Goal: Task Accomplishment & Management: Use online tool/utility

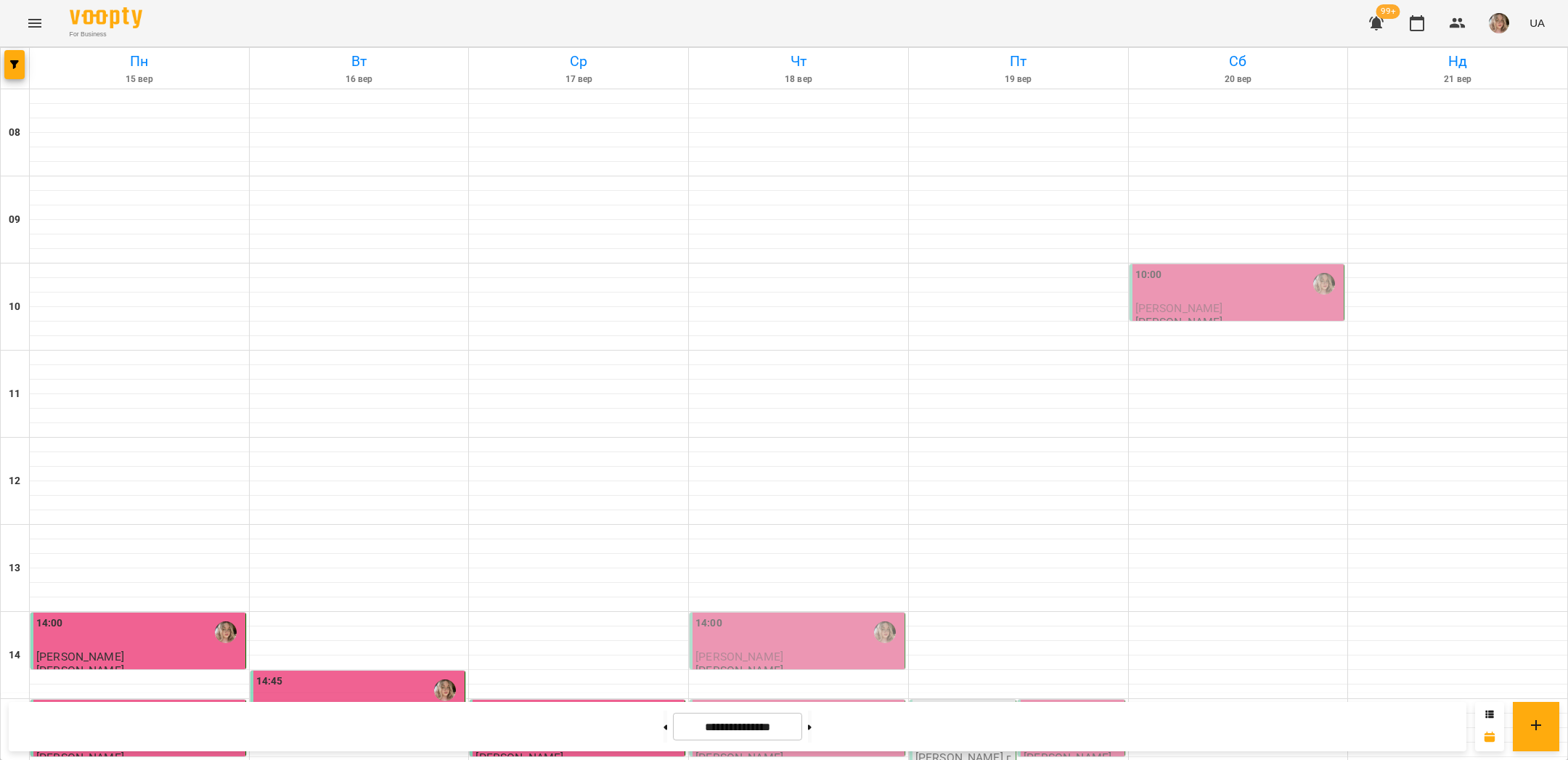
scroll to position [608, 0]
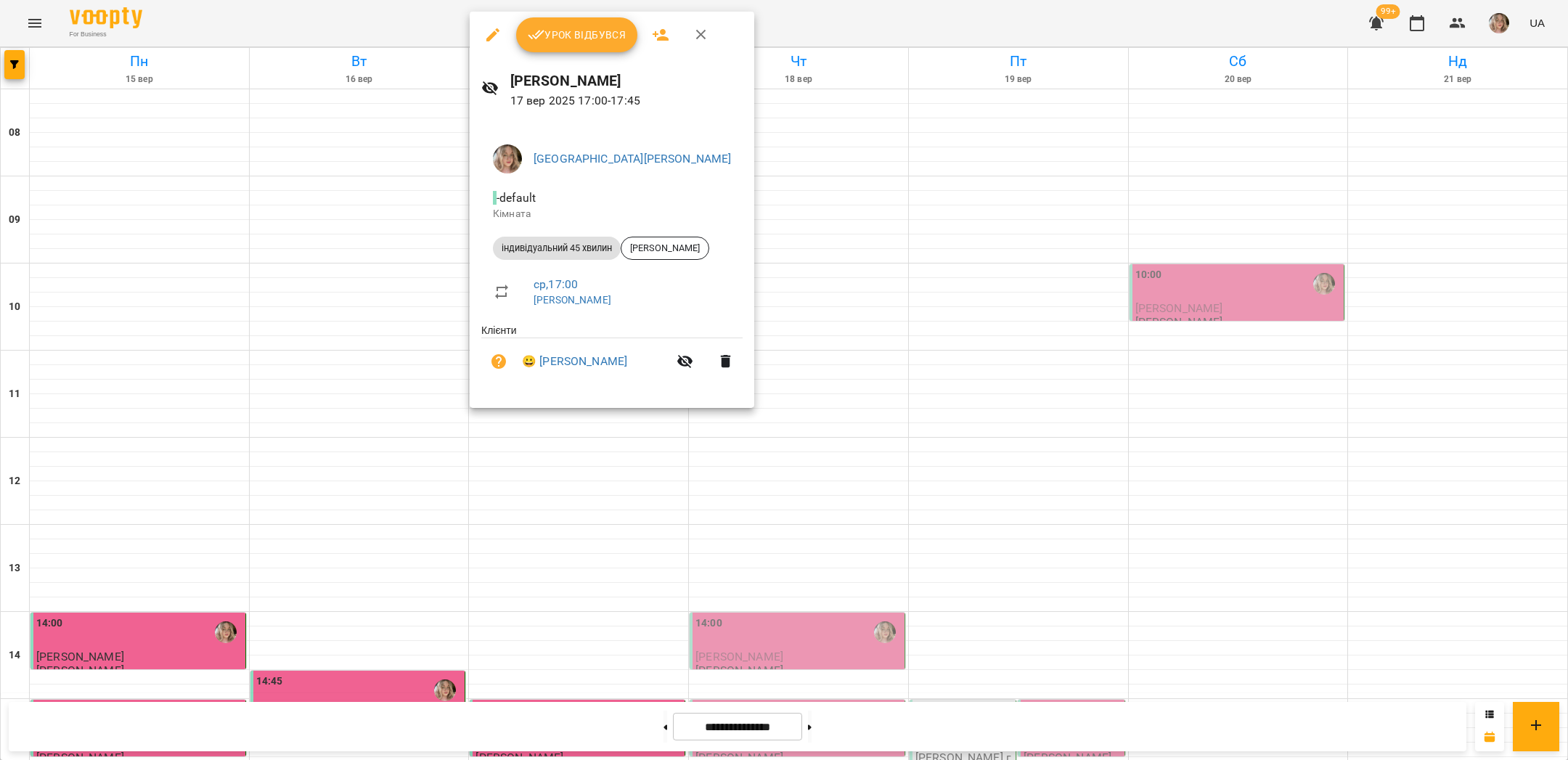
click at [593, 33] on span "Урок відбувся" at bounding box center [577, 34] width 99 height 17
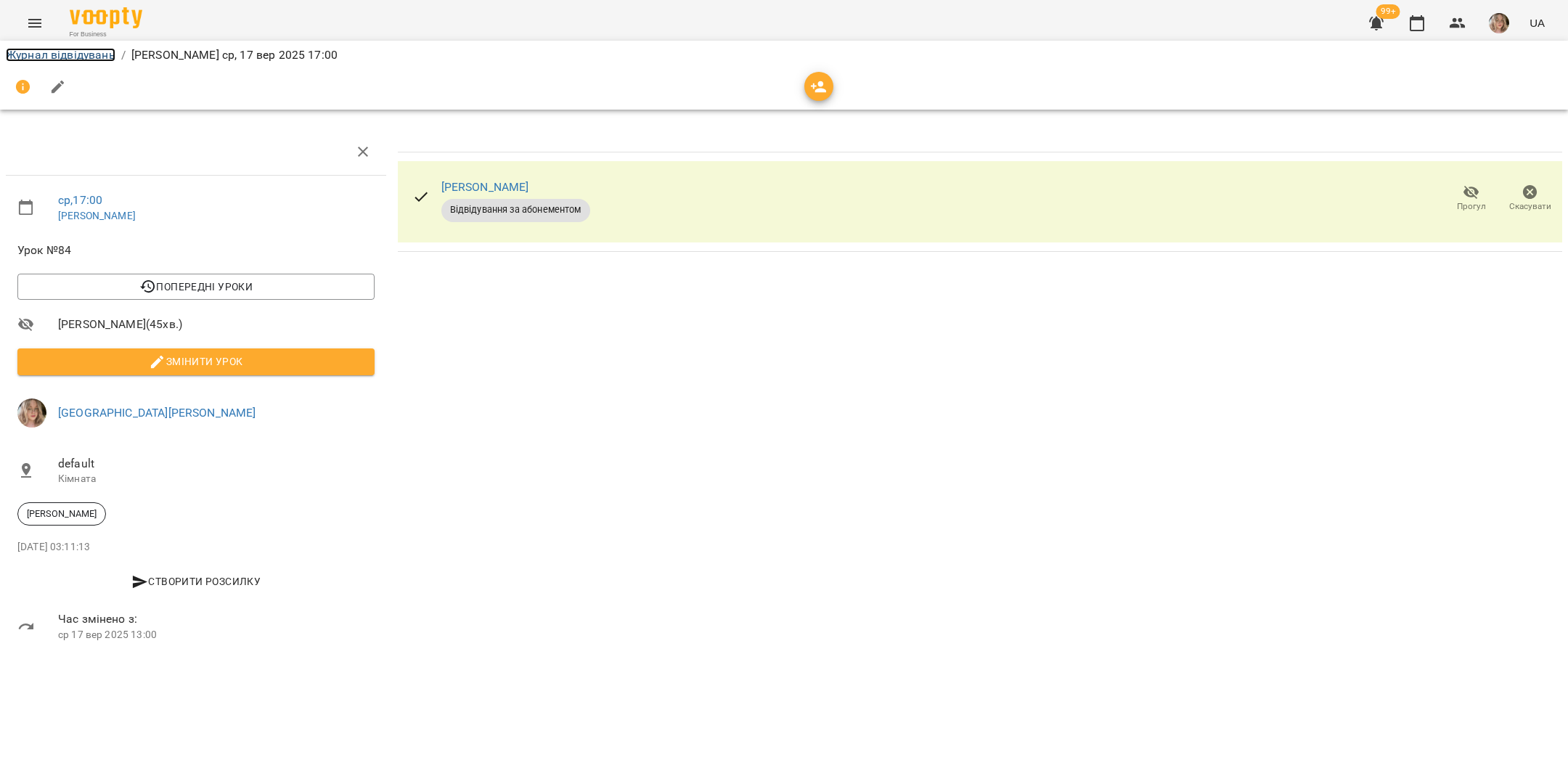
click at [83, 58] on link "Журнал відвідувань" at bounding box center [60, 55] width 109 height 14
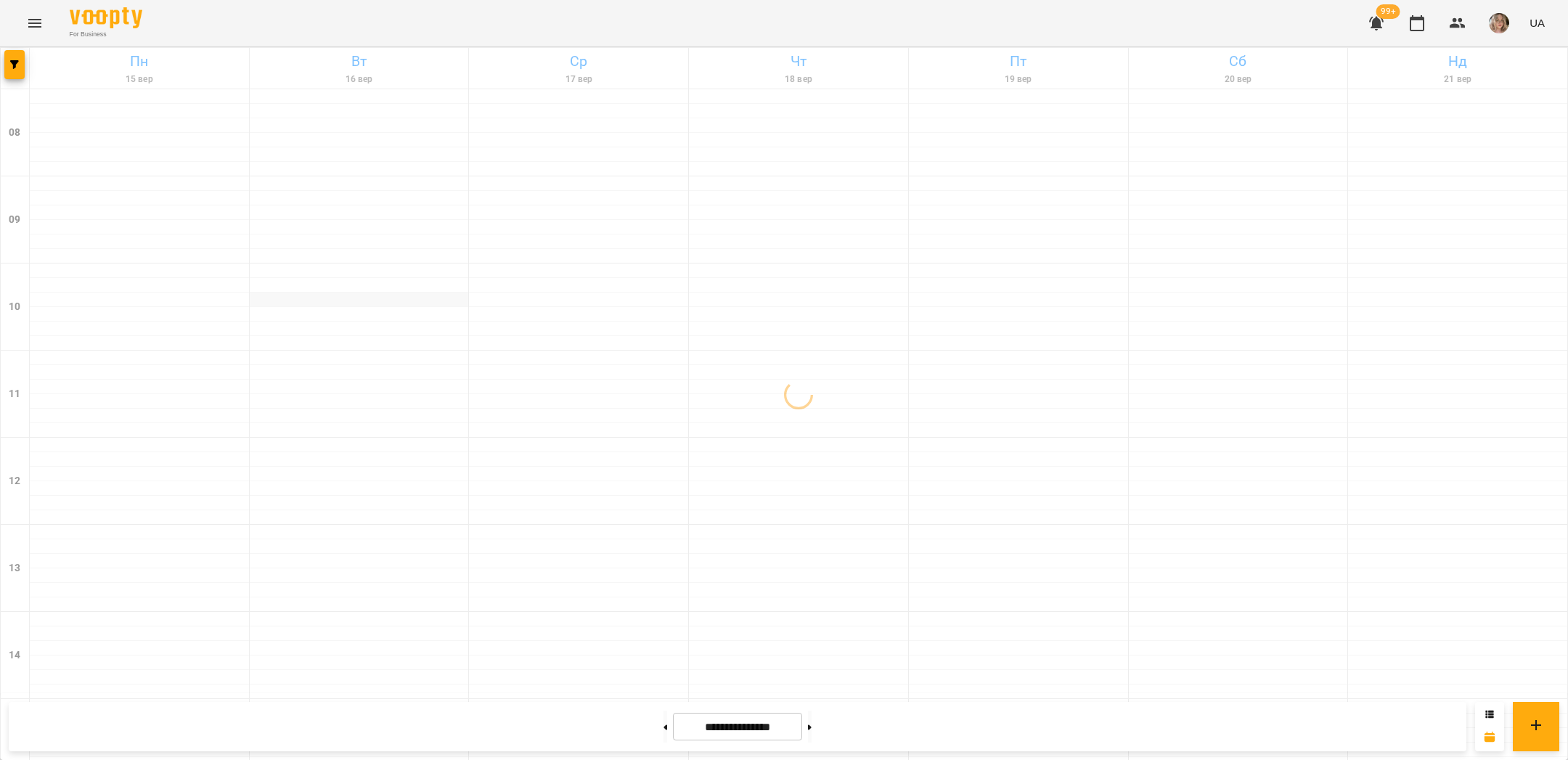
scroll to position [614, 0]
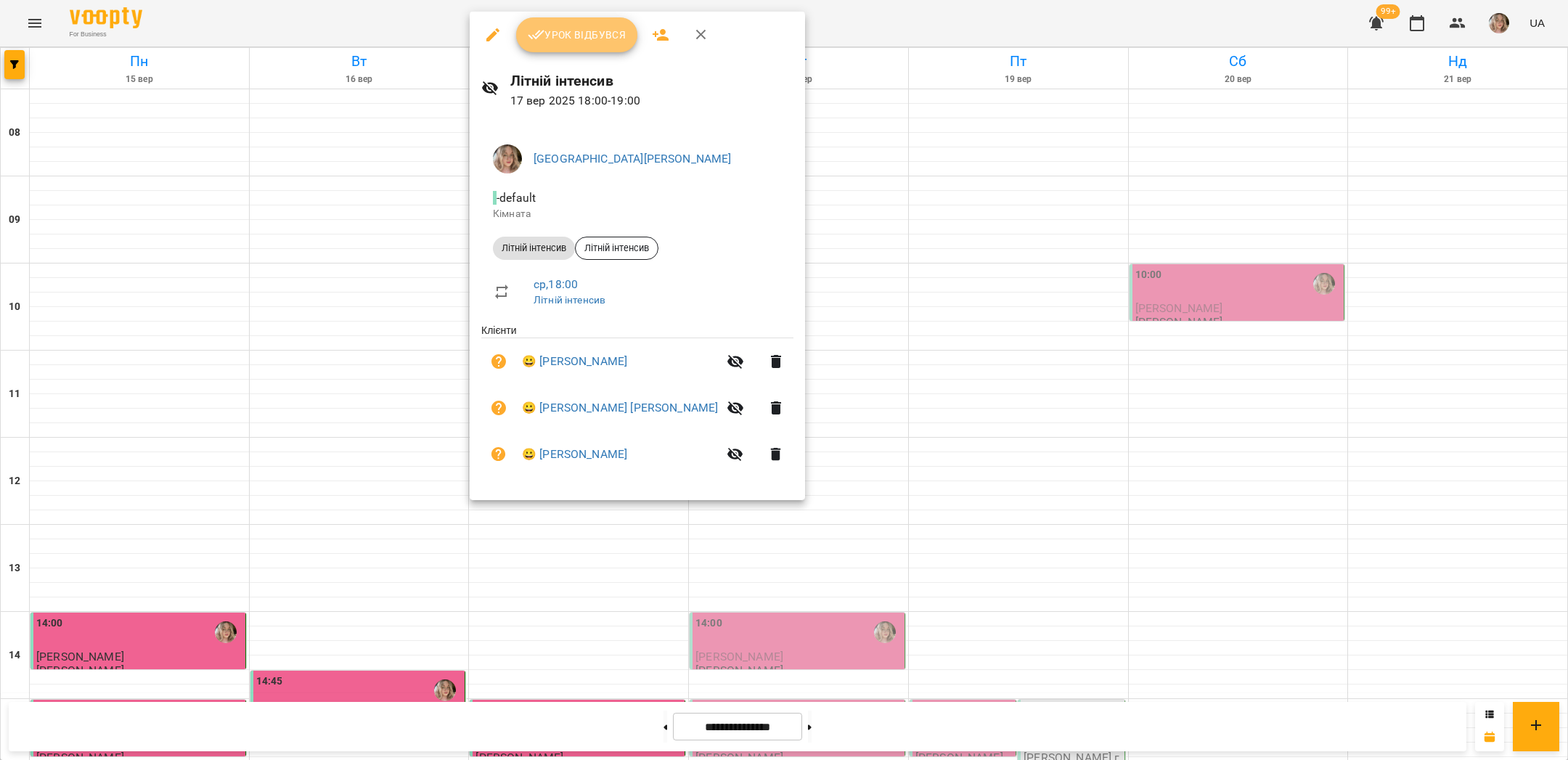
click at [580, 31] on span "Урок відбувся" at bounding box center [577, 34] width 99 height 17
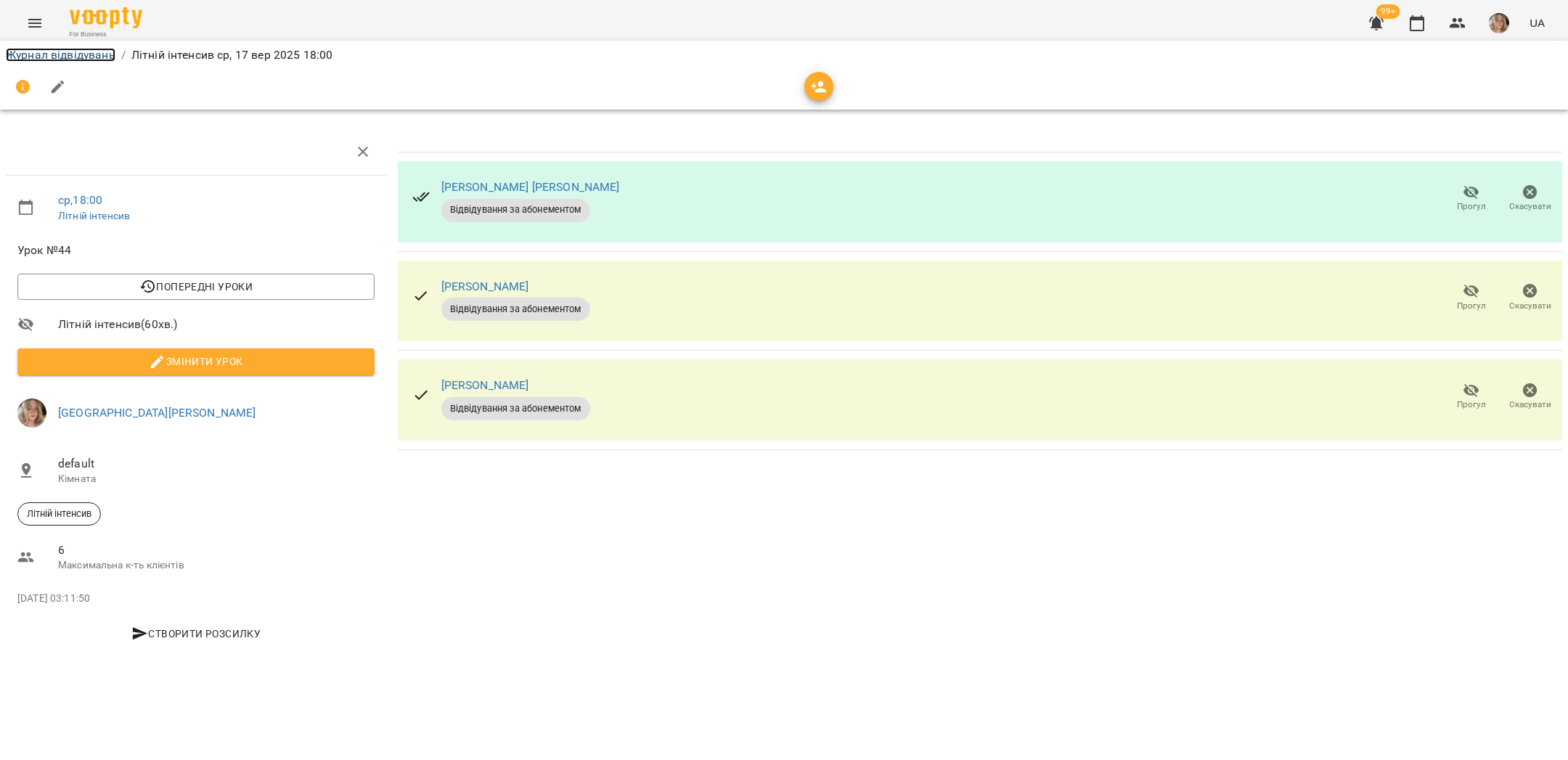
click at [77, 55] on link "Журнал відвідувань" at bounding box center [60, 55] width 109 height 14
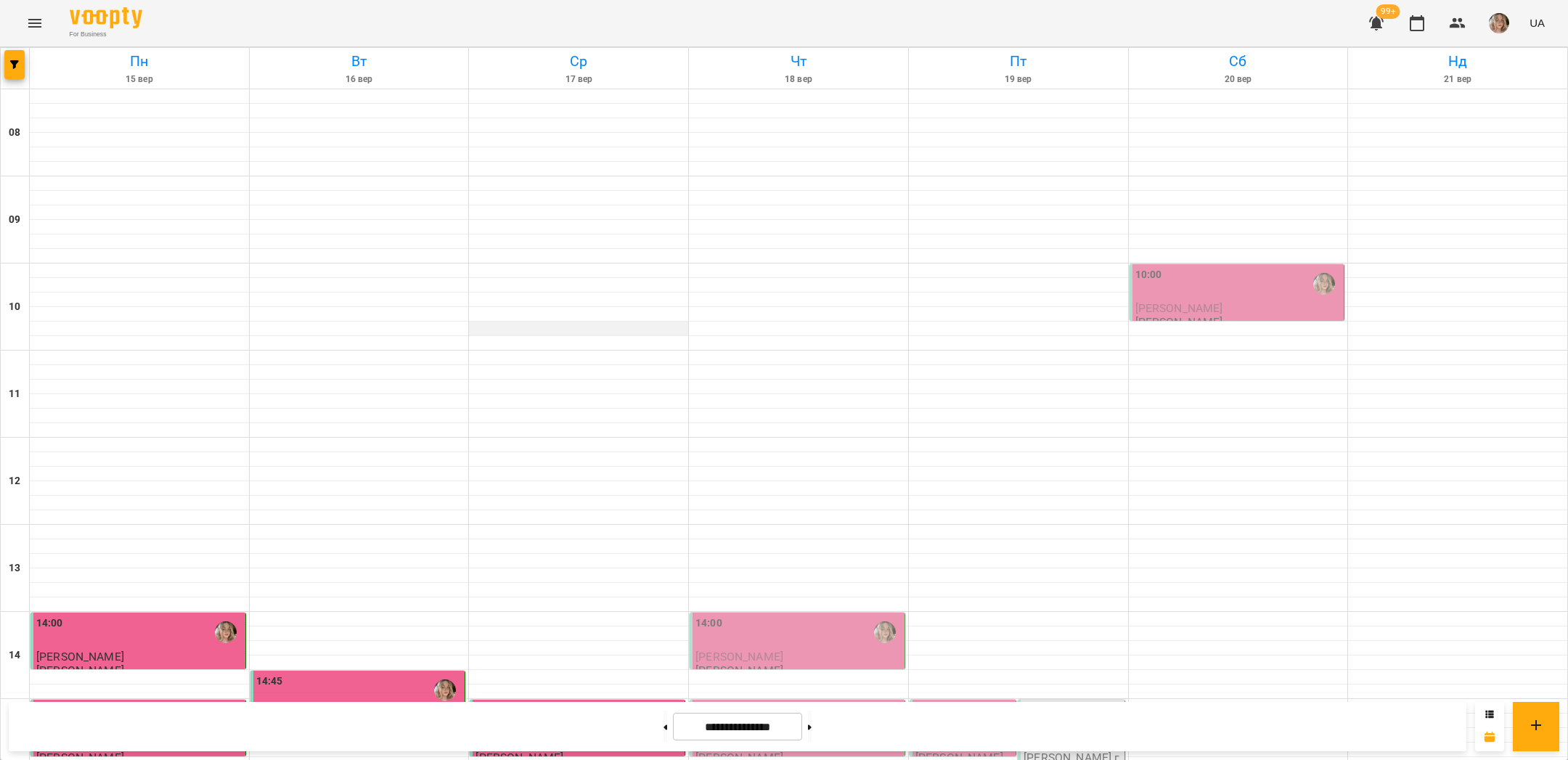
scroll to position [614, 0]
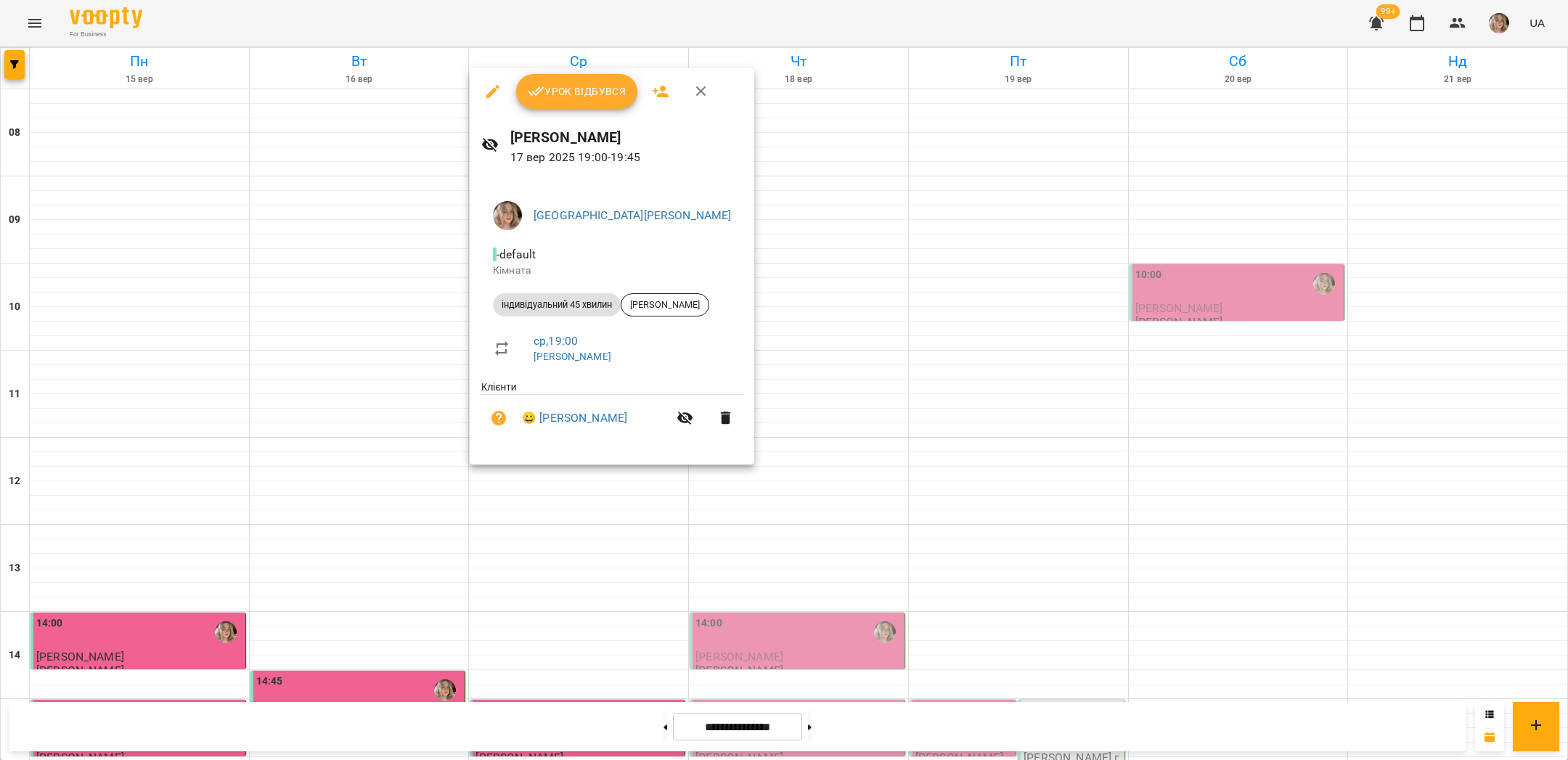
click at [574, 100] on button "Урок відбувся" at bounding box center [577, 91] width 122 height 35
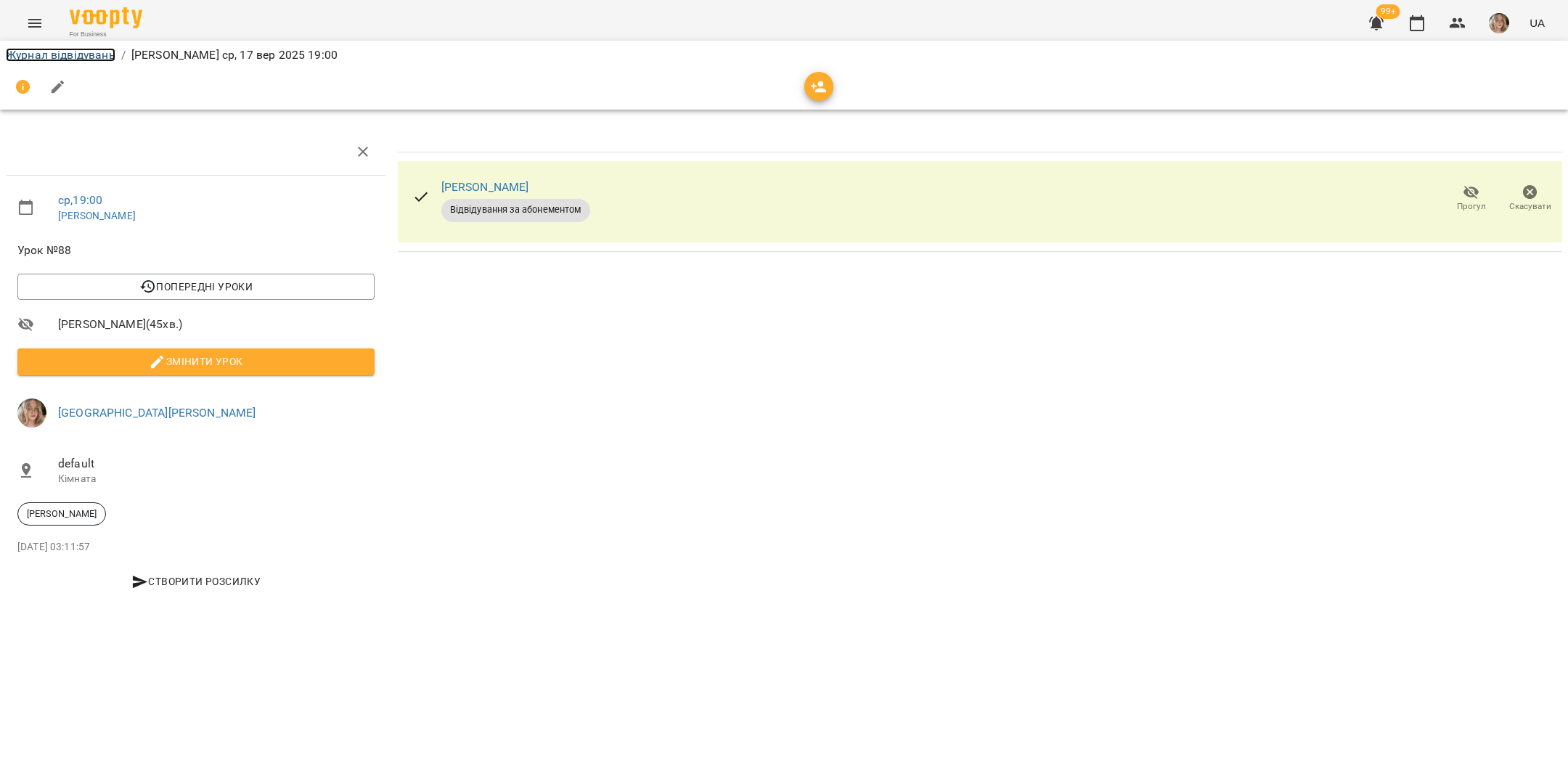
click at [97, 53] on link "Журнал відвідувань" at bounding box center [60, 55] width 109 height 14
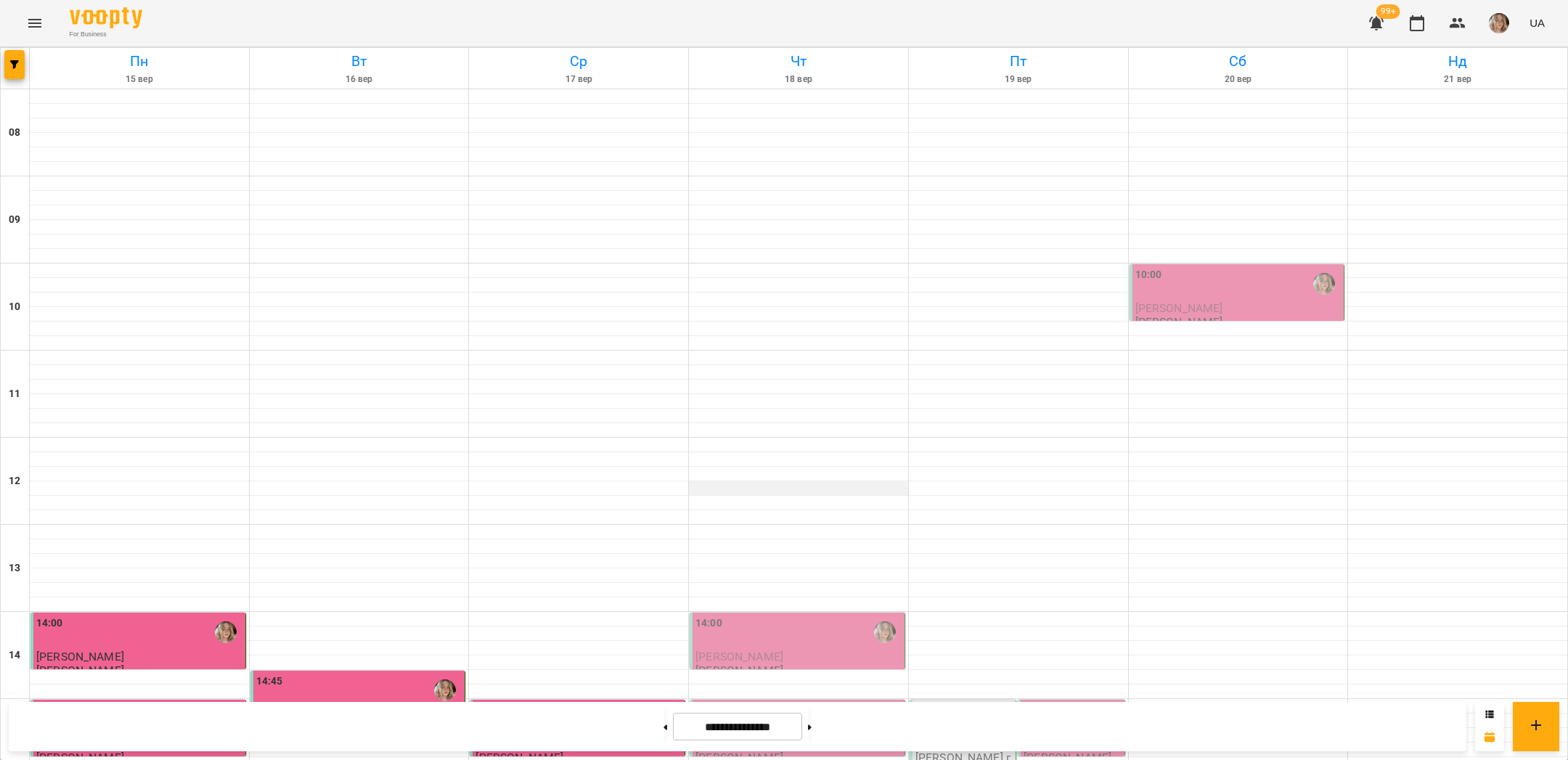
scroll to position [614, 0]
click at [1491, 16] on img "button" at bounding box center [1499, 23] width 21 height 21
click at [1490, 51] on span "[GEOGRAPHIC_DATA][PERSON_NAME]" at bounding box center [1510, 64] width 102 height 35
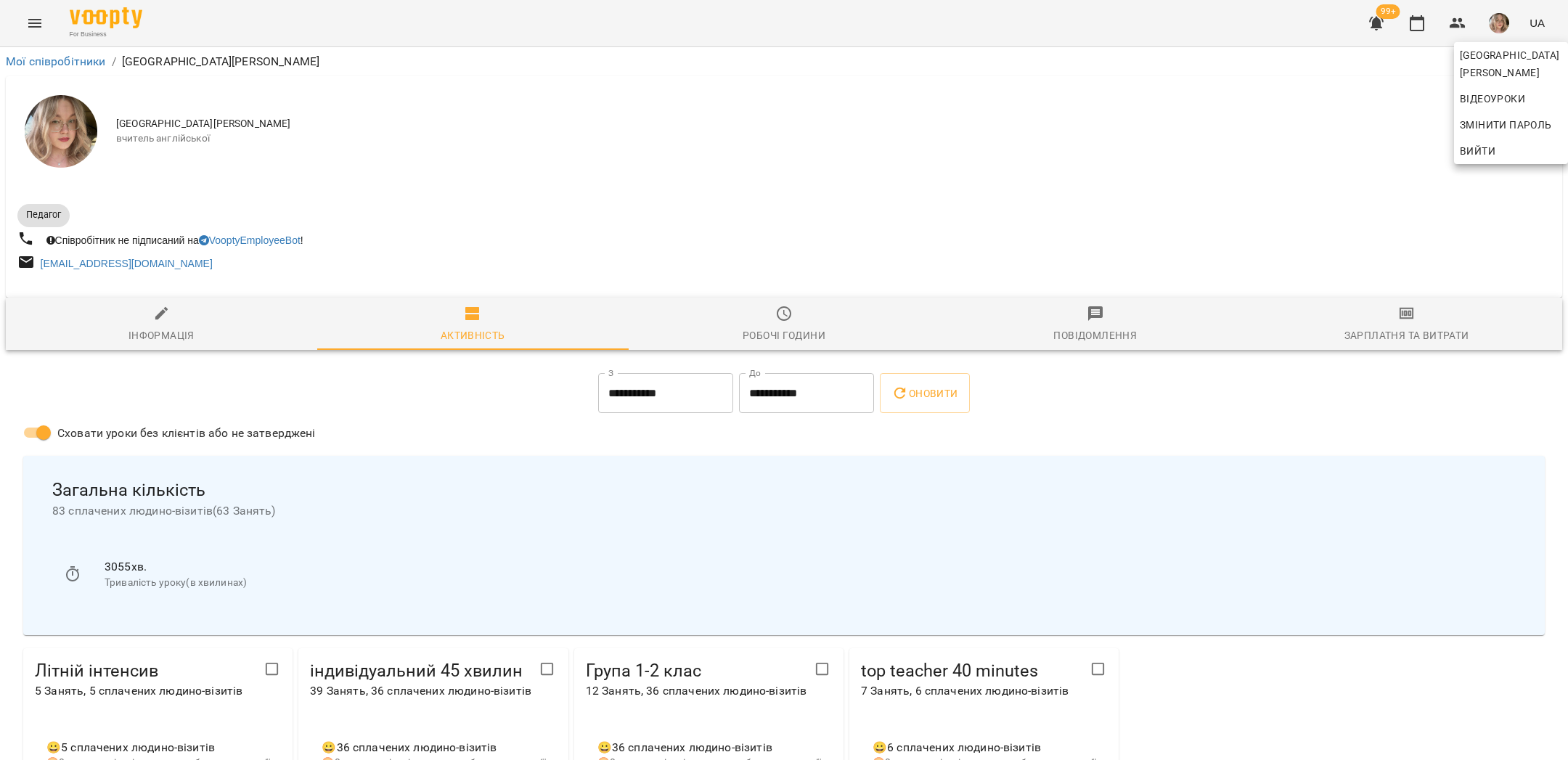
click at [1226, 230] on div at bounding box center [784, 380] width 1568 height 760
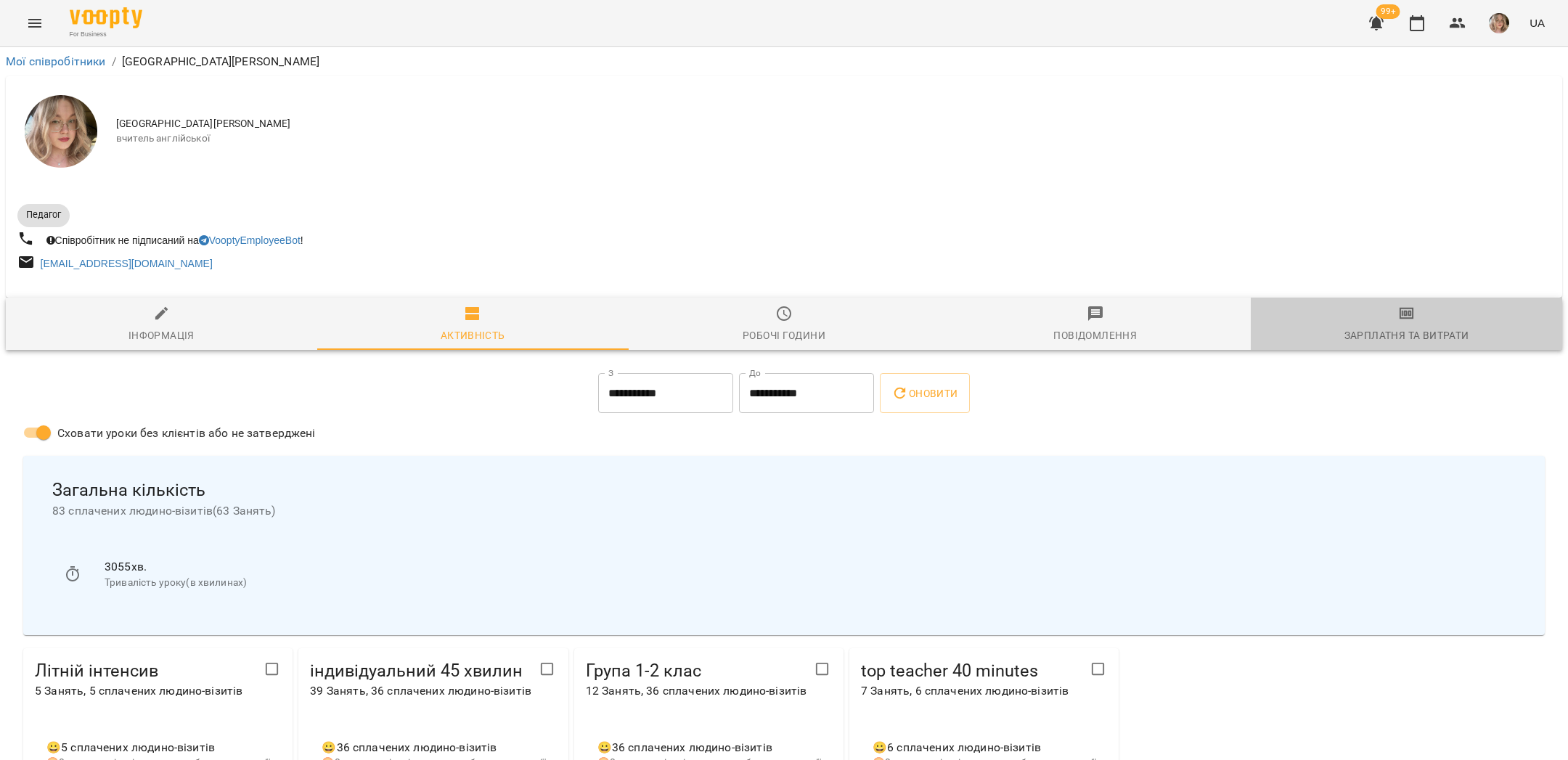
click at [1377, 311] on span "Зарплатня та Витрати" at bounding box center [1406, 325] width 294 height 40
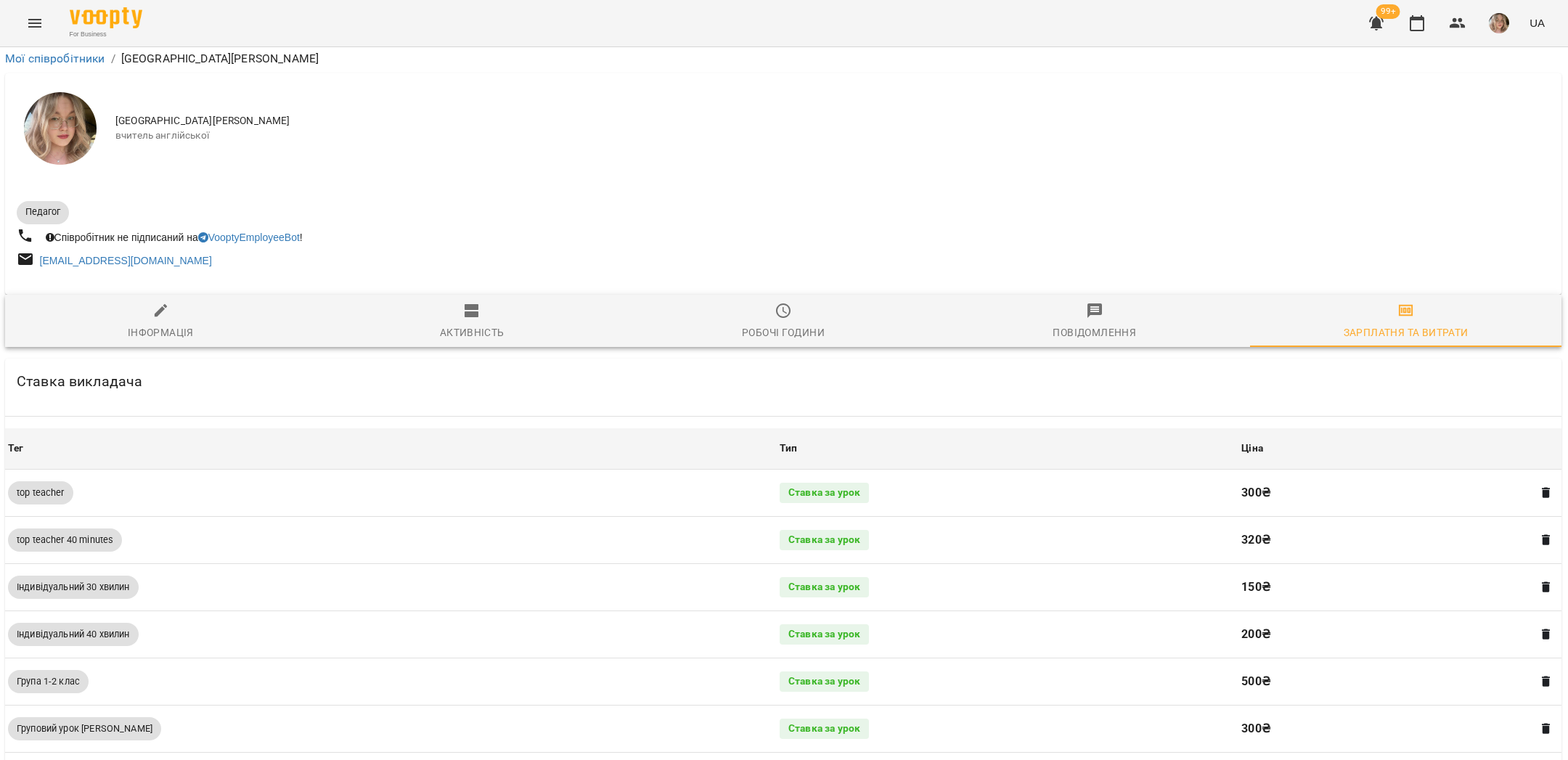
scroll to position [628, 1]
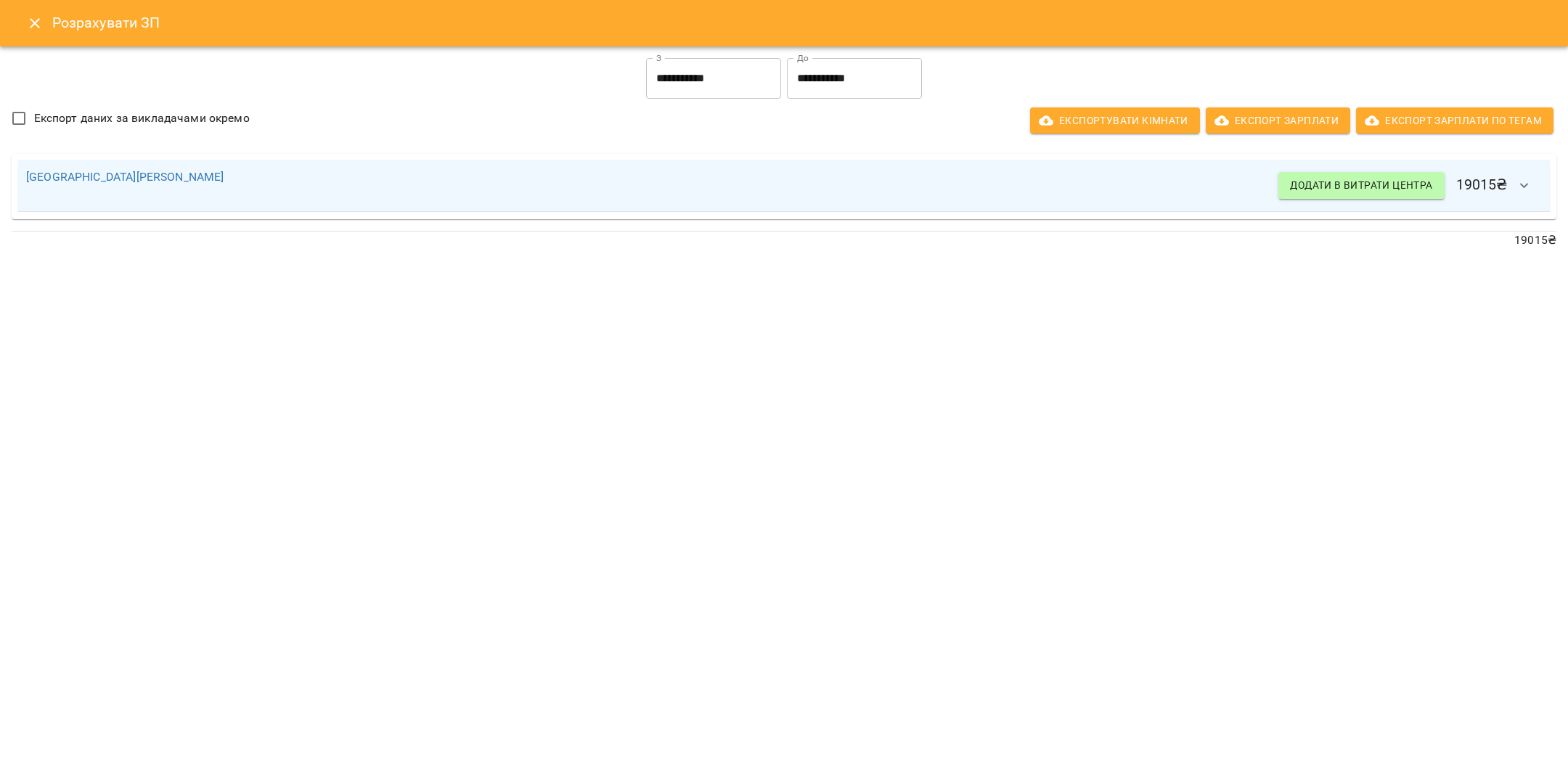
click at [706, 72] on input "**********" at bounding box center [713, 78] width 135 height 40
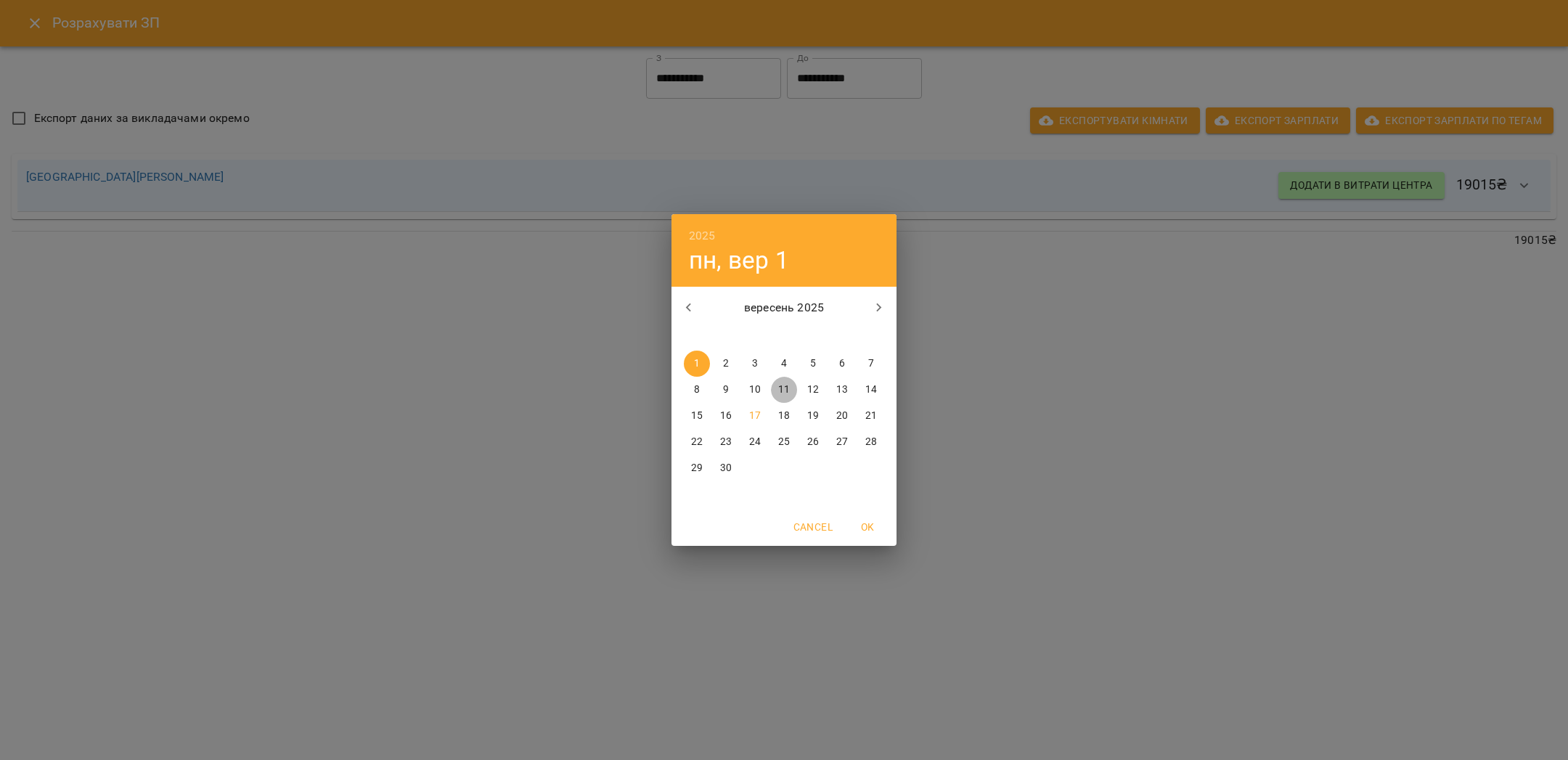
click at [782, 396] on p "11" at bounding box center [784, 389] width 12 height 15
type input "**********"
